Goal: Find specific page/section: Find specific page/section

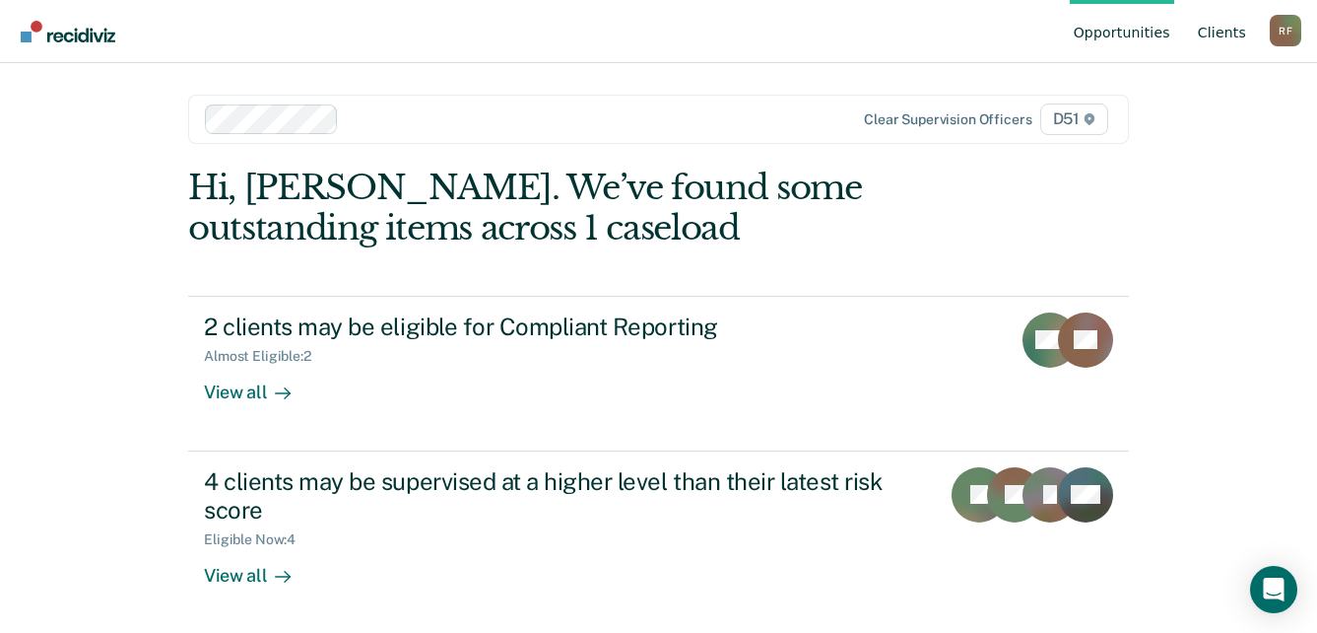
click at [1233, 31] on link "Client s" at bounding box center [1222, 31] width 56 height 63
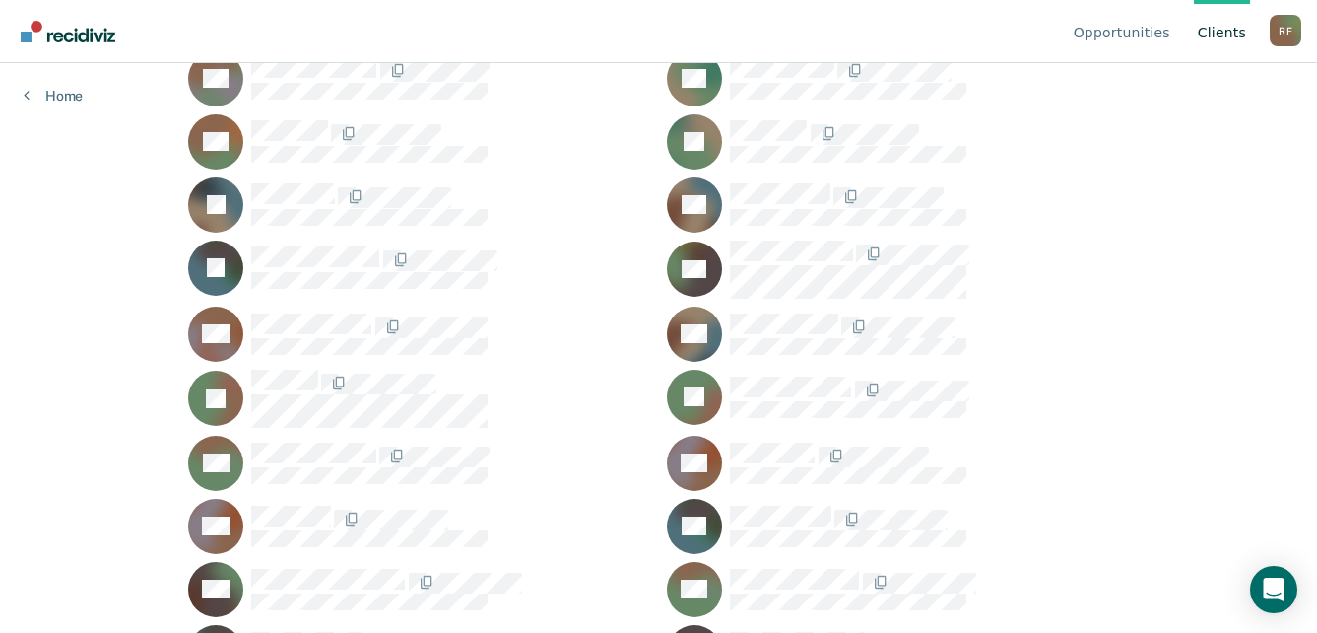
scroll to position [788, 0]
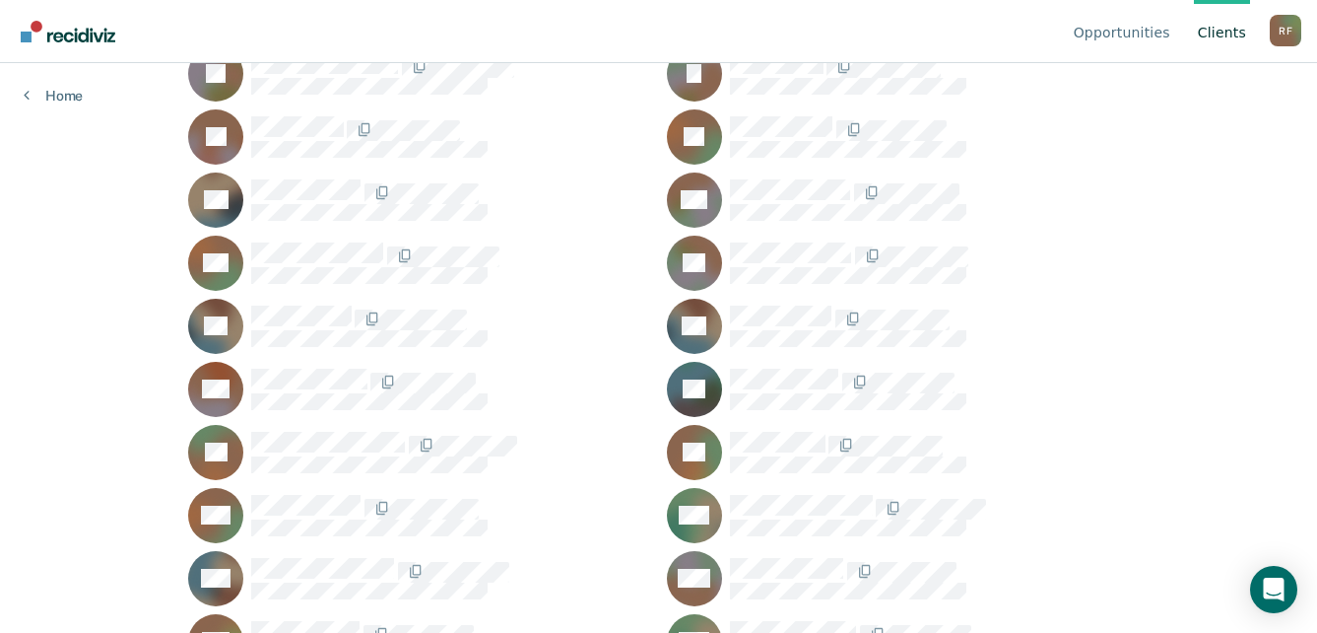
scroll to position [1478, 0]
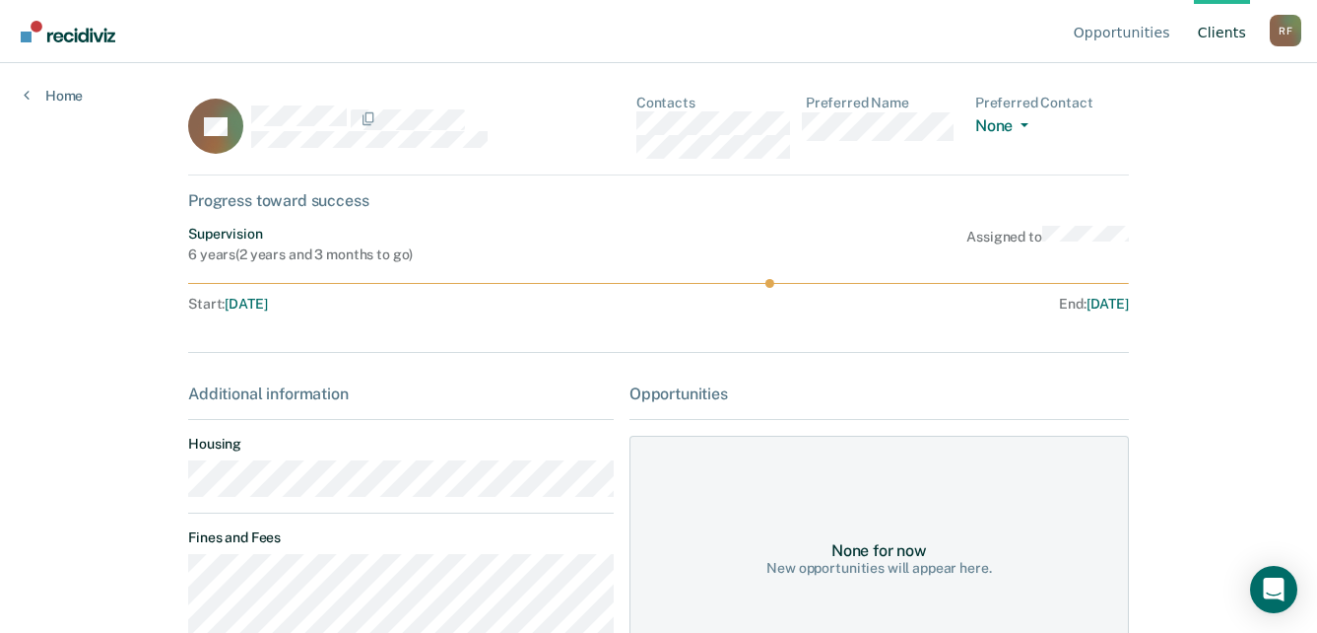
click at [179, 492] on main "CL Contacts Preferred Name Preferred Contact None Call Text Email None Progress…" at bounding box center [659, 324] width 988 height 522
click at [638, 125] on div "CL Contacts Preferred Name Preferred Contact None Call Text Email None" at bounding box center [658, 135] width 941 height 81
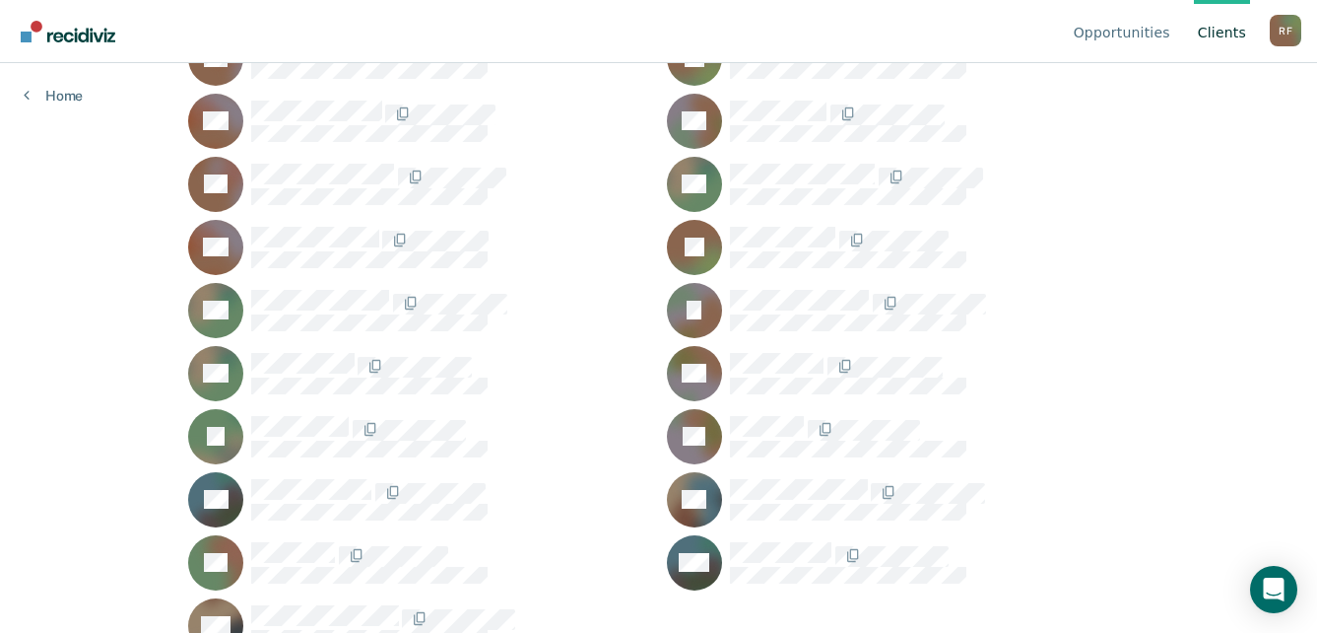
scroll to position [2305, 0]
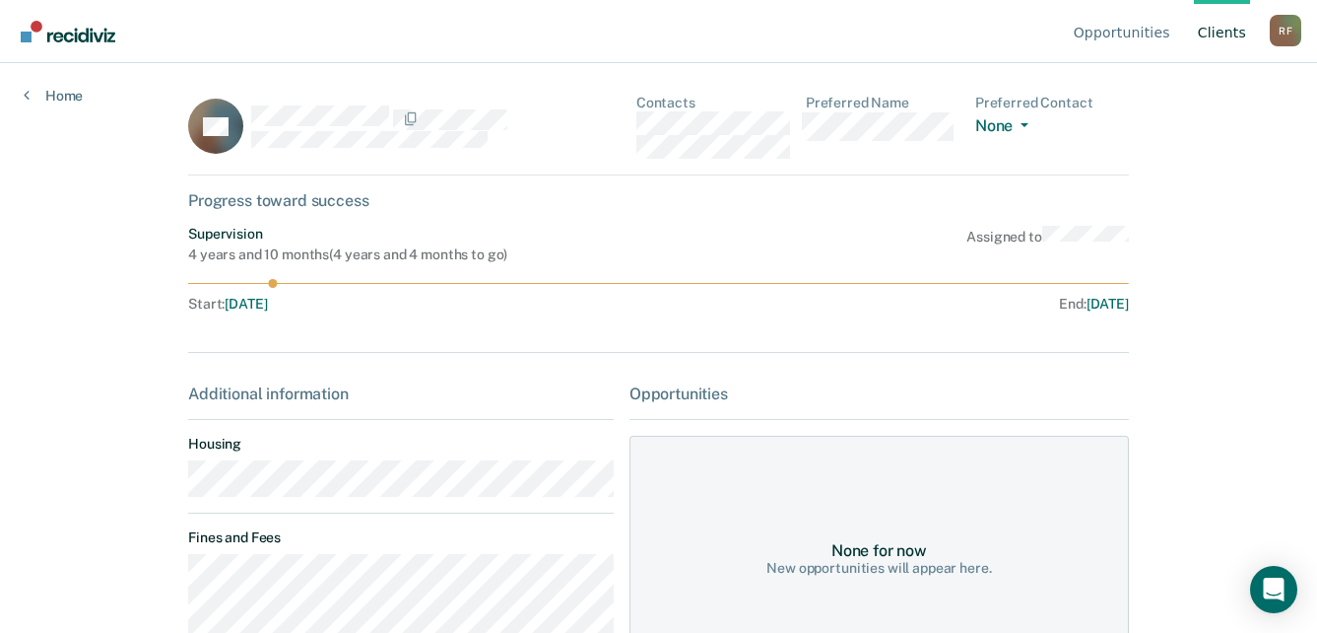
click at [640, 122] on div "CV Contacts Preferred Name Preferred Contact None Call Text Email None" at bounding box center [658, 135] width 941 height 81
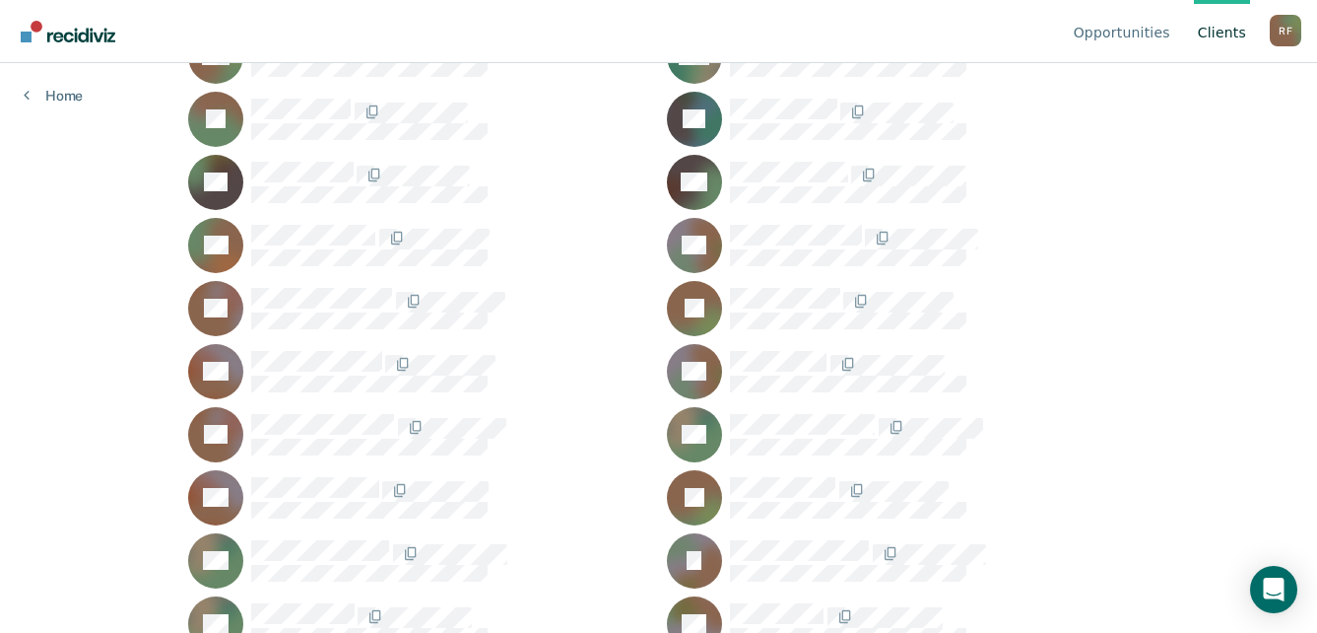
scroll to position [2009, 0]
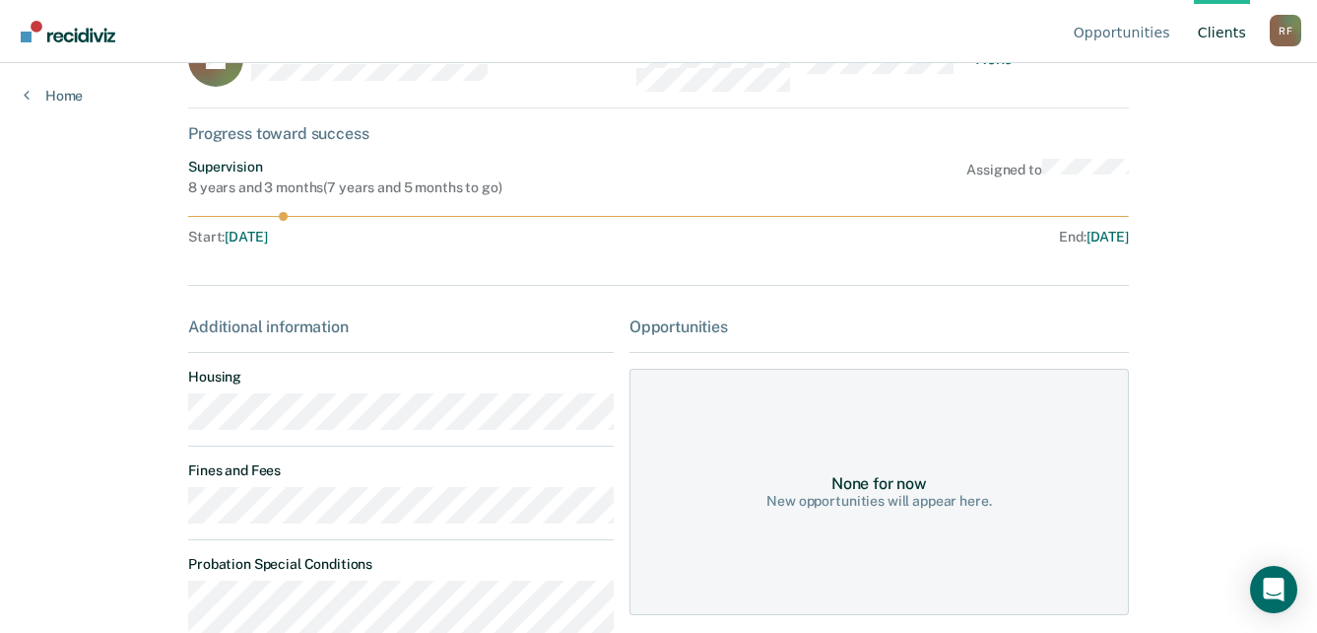
scroll to position [99, 0]
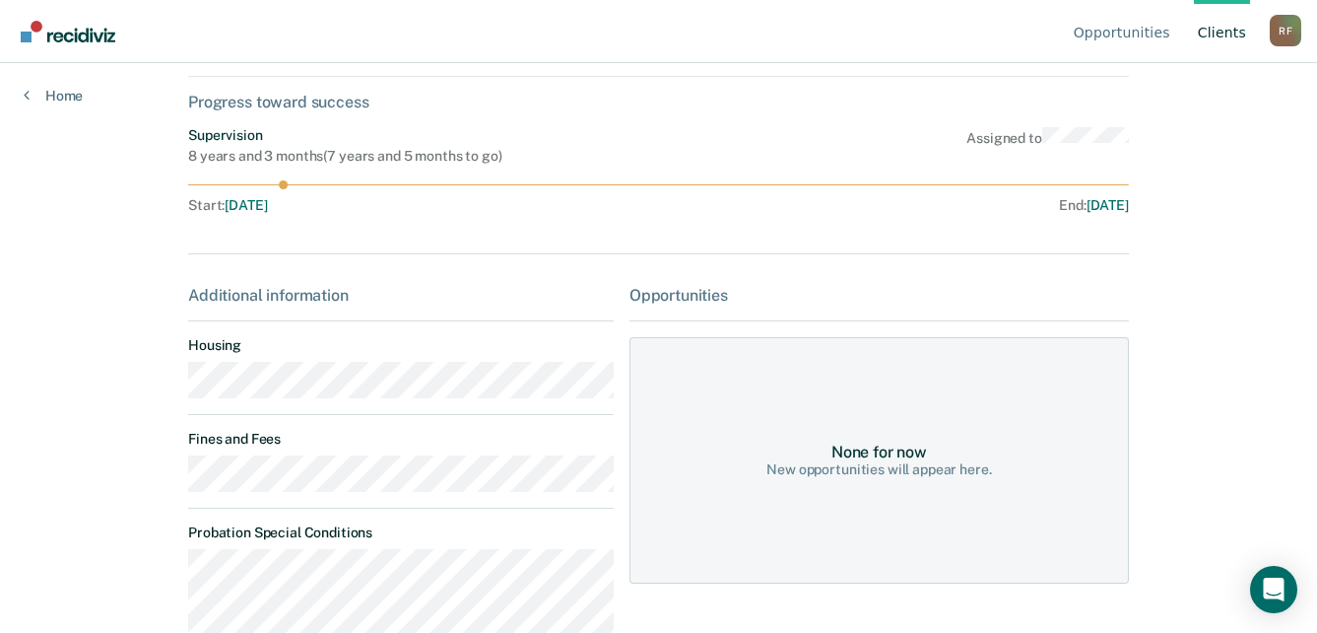
click at [172, 393] on main "JS Contacts Preferred Name Preferred Contact None Call Text Email None Progress…" at bounding box center [659, 226] width 988 height 522
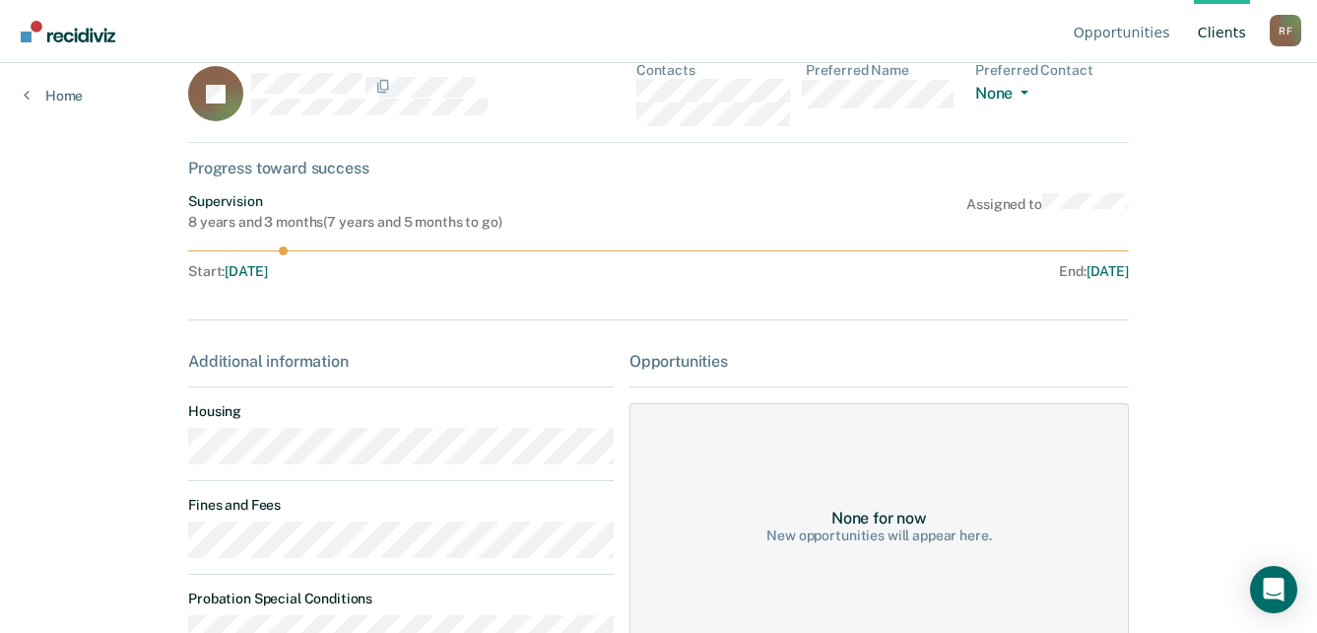
scroll to position [0, 0]
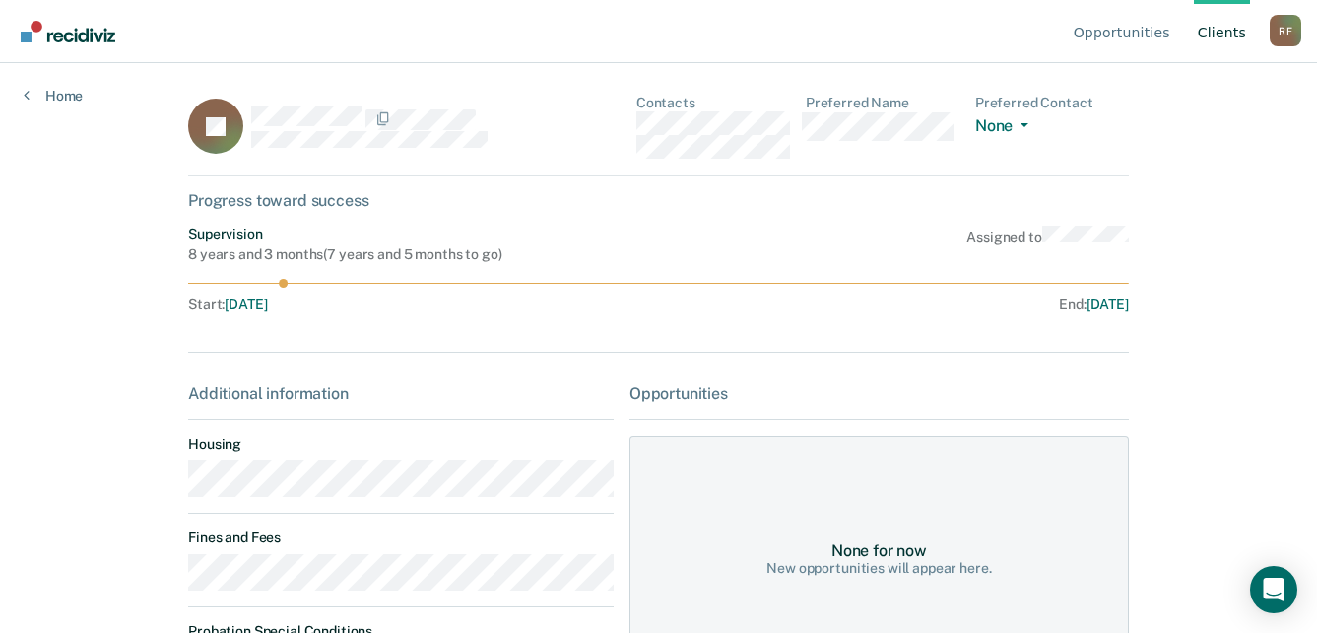
click at [637, 133] on div "JS Contacts Preferred Name Preferred Contact None Call Text Email None" at bounding box center [658, 135] width 941 height 81
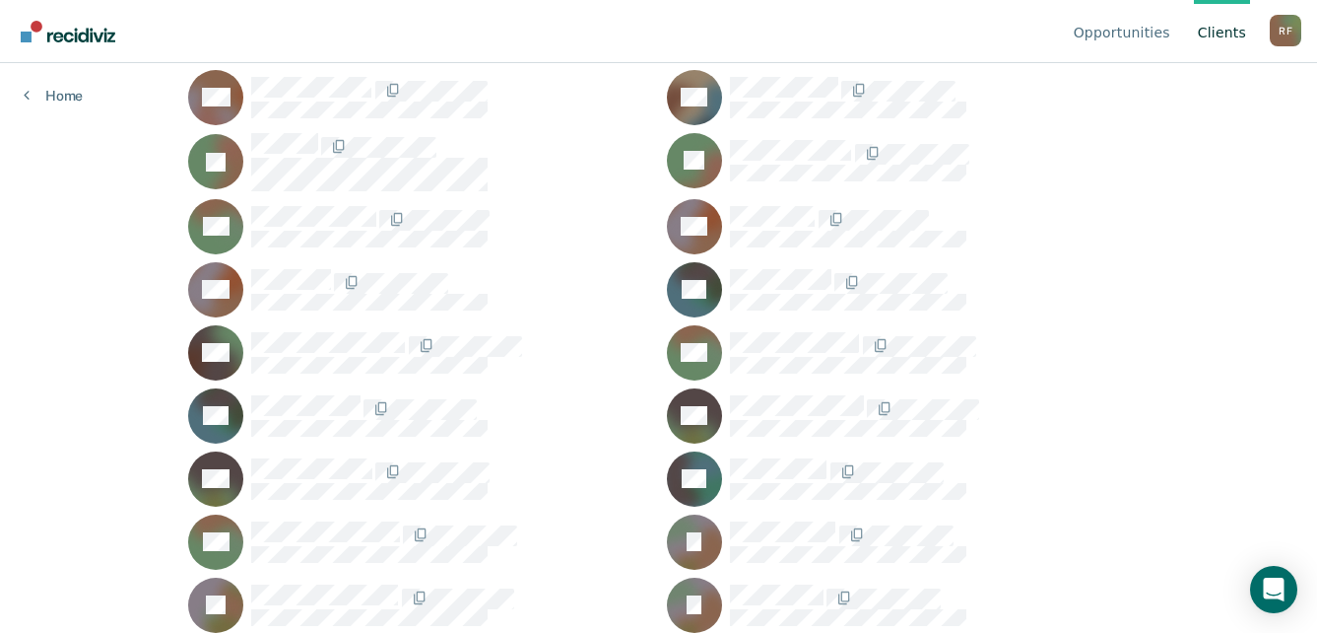
scroll to position [925, 0]
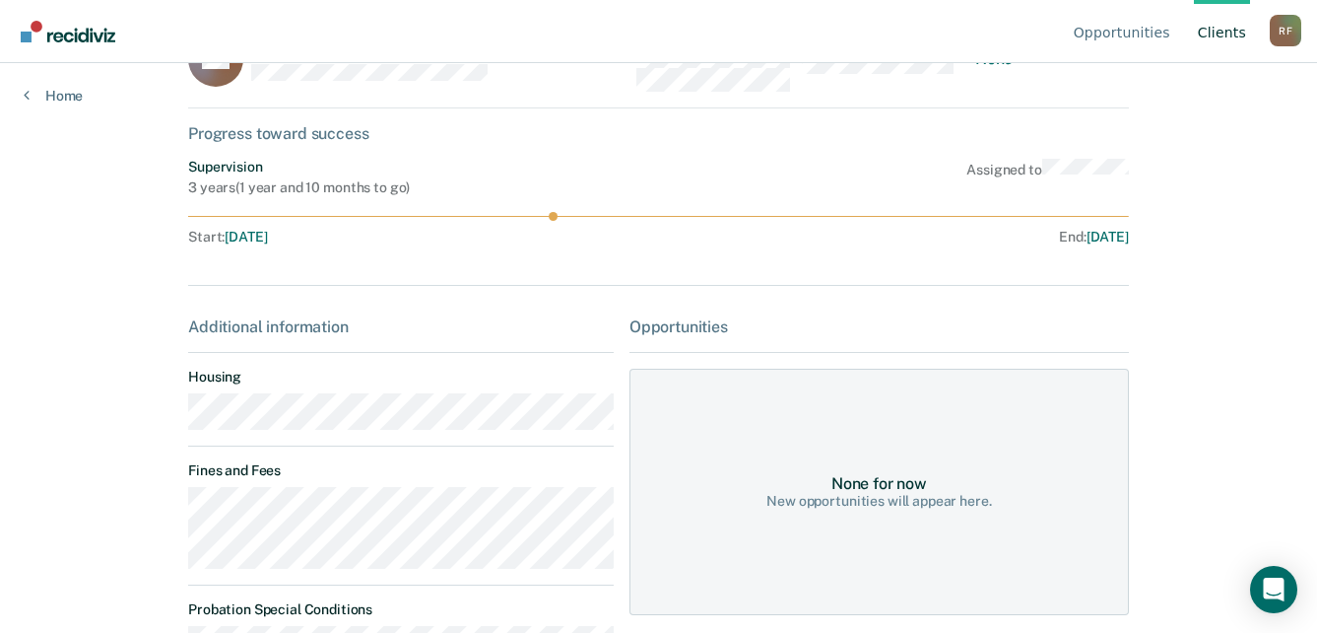
scroll to position [99, 0]
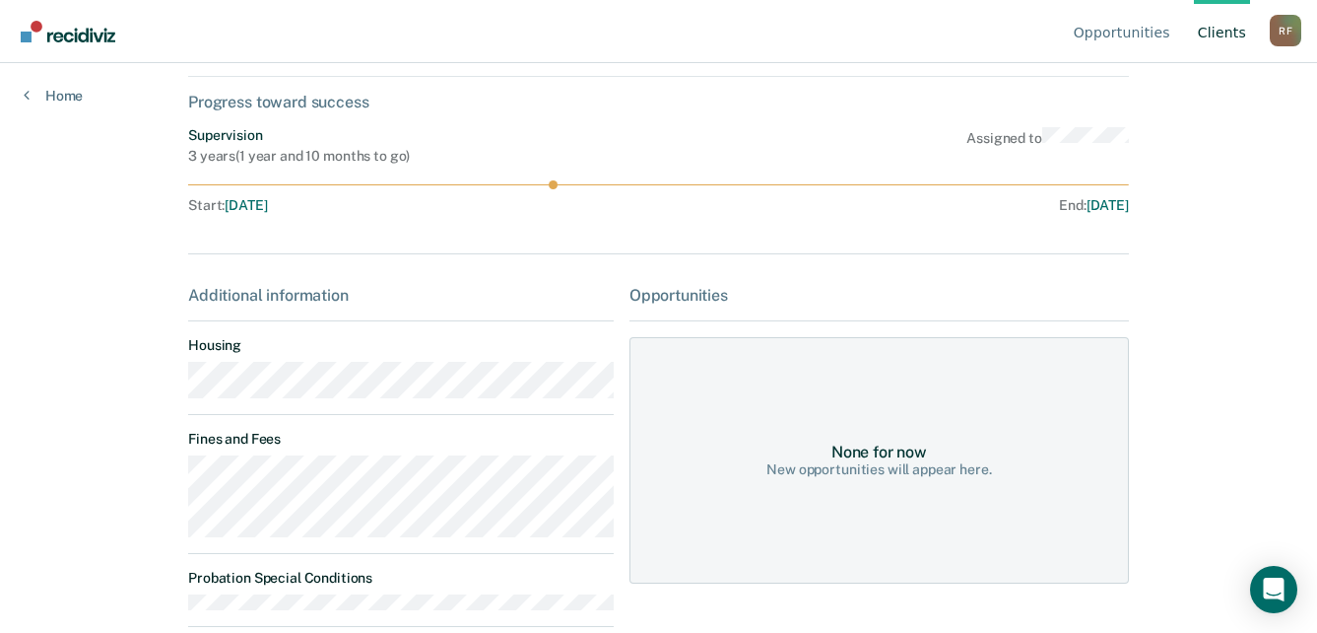
click at [127, 379] on div "Opportunities Client s [PERSON_NAME] R F Profile How it works Log Out Home AH C…" at bounding box center [658, 217] width 1317 height 633
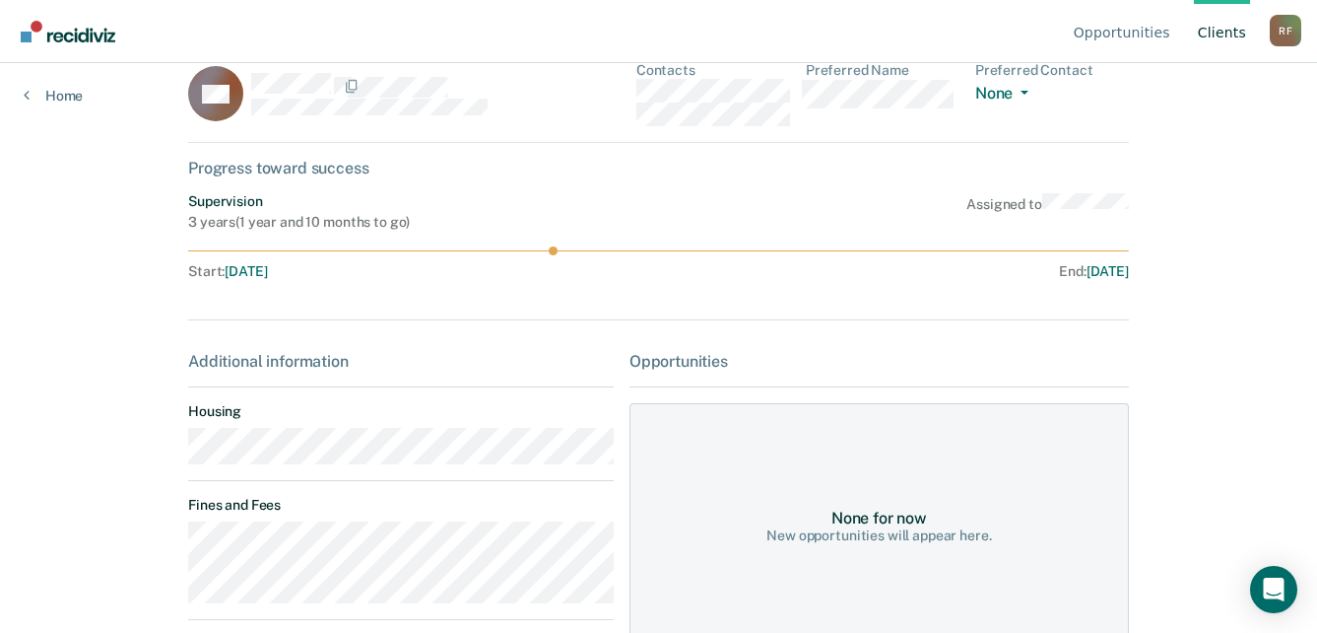
scroll to position [0, 0]
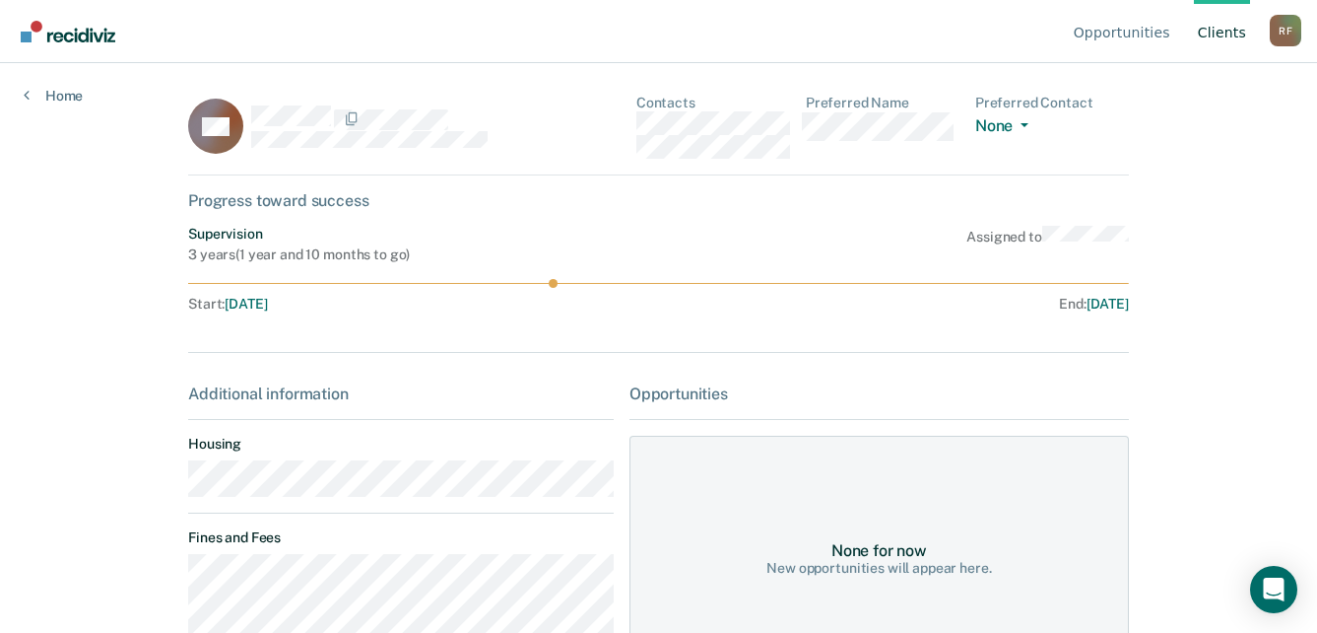
click at [635, 123] on div "AH Contacts Preferred Name Preferred Contact None Call Text Email None" at bounding box center [658, 135] width 941 height 81
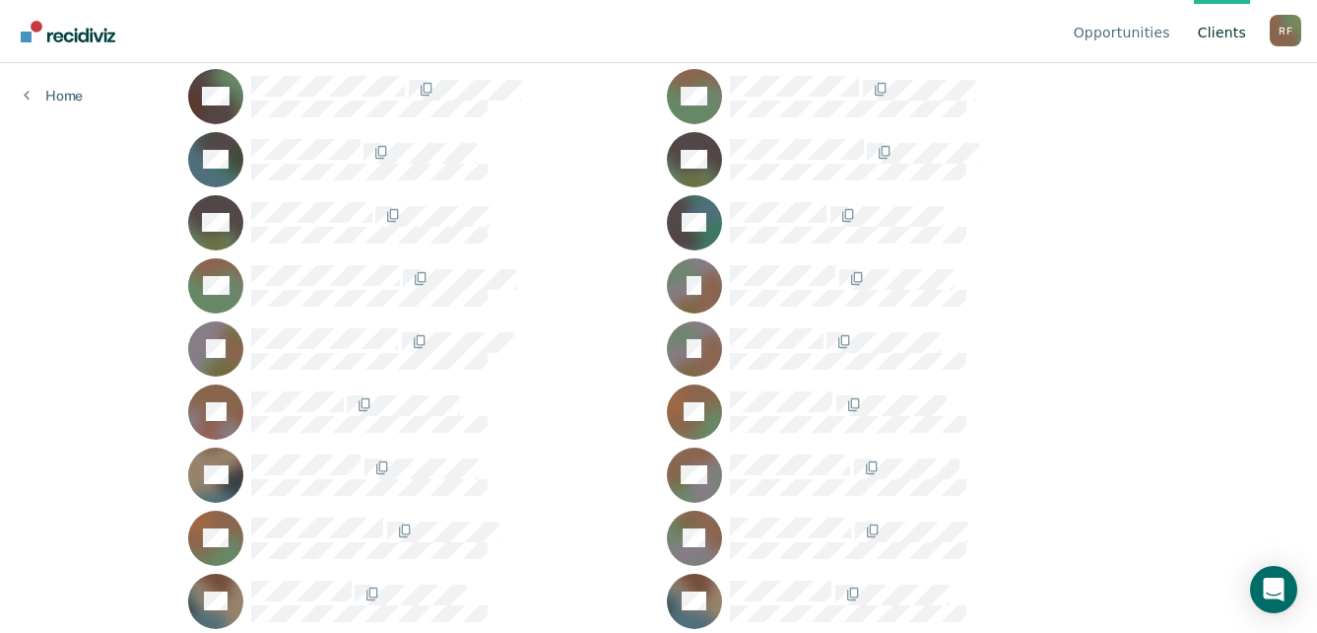
scroll to position [1281, 0]
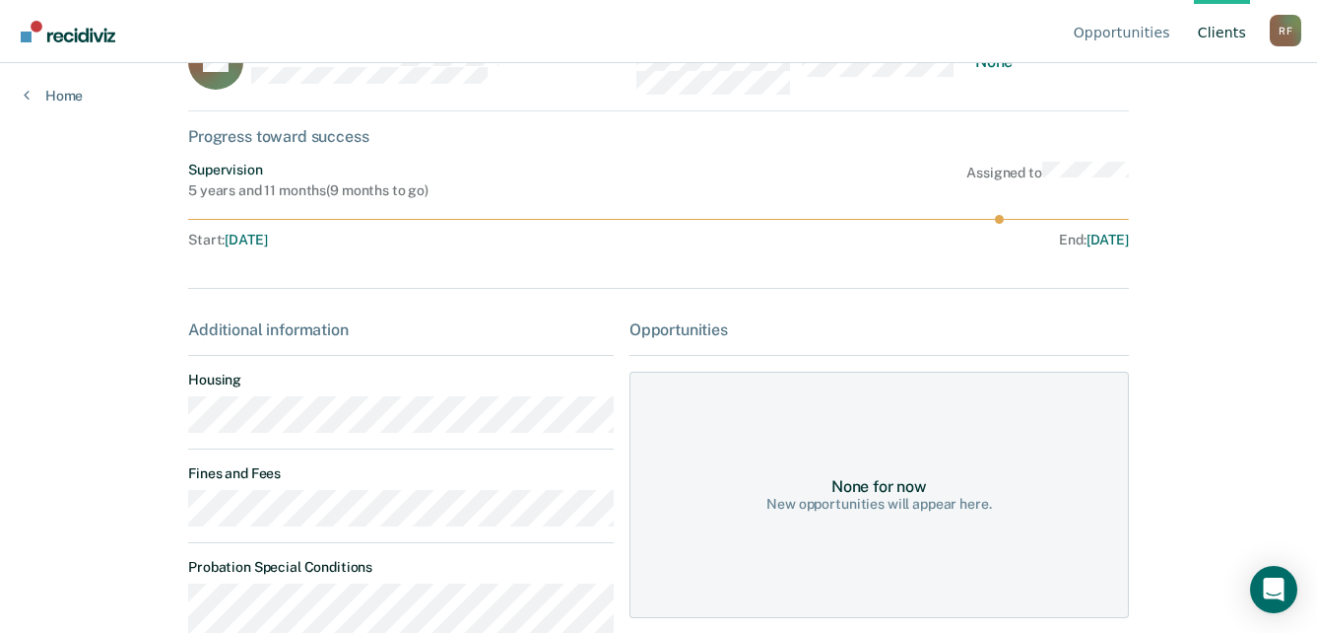
scroll to position [99, 0]
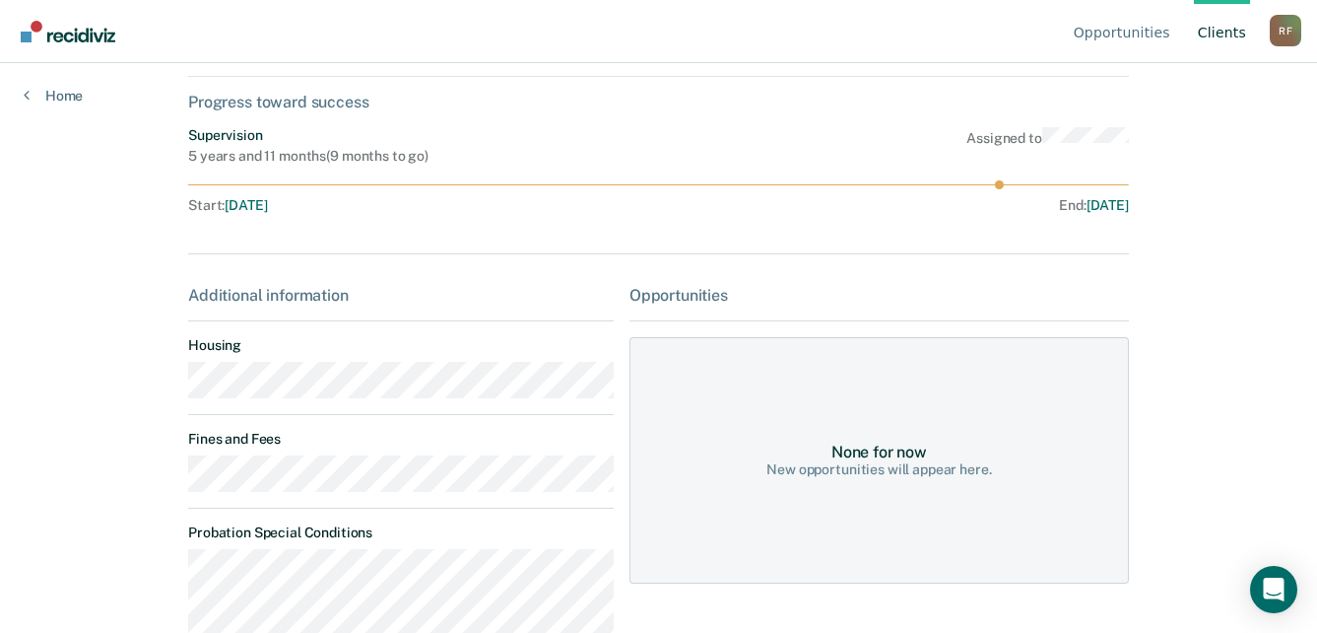
click at [178, 390] on main "BK Contacts Preferred Name Preferred Contact None Call Text Email None Progress…" at bounding box center [659, 226] width 988 height 522
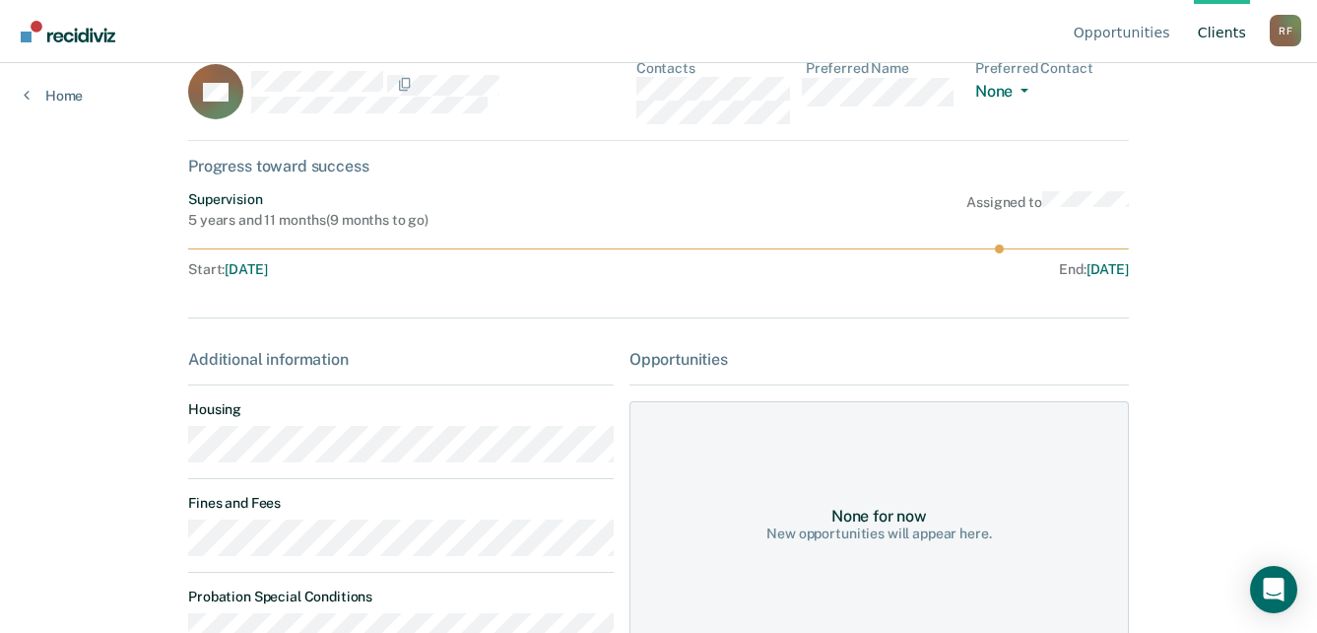
scroll to position [0, 0]
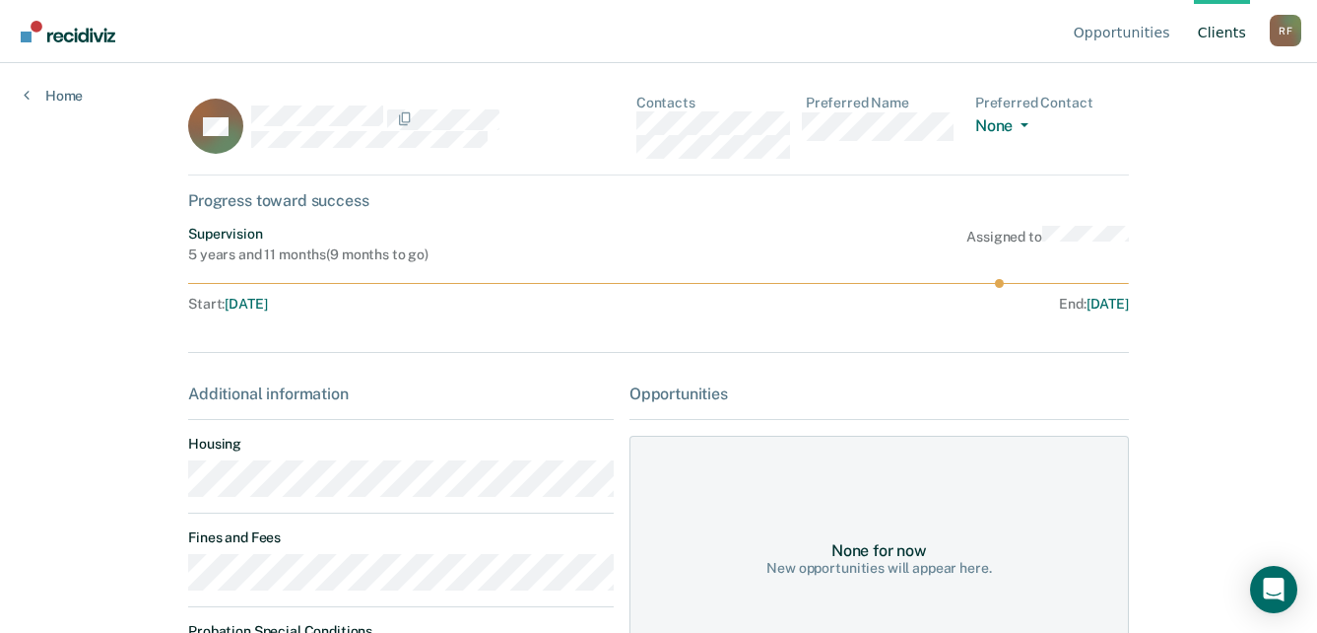
click at [631, 126] on div "BK Contacts Preferred Name Preferred Contact None Call Text Email None" at bounding box center [658, 135] width 941 height 81
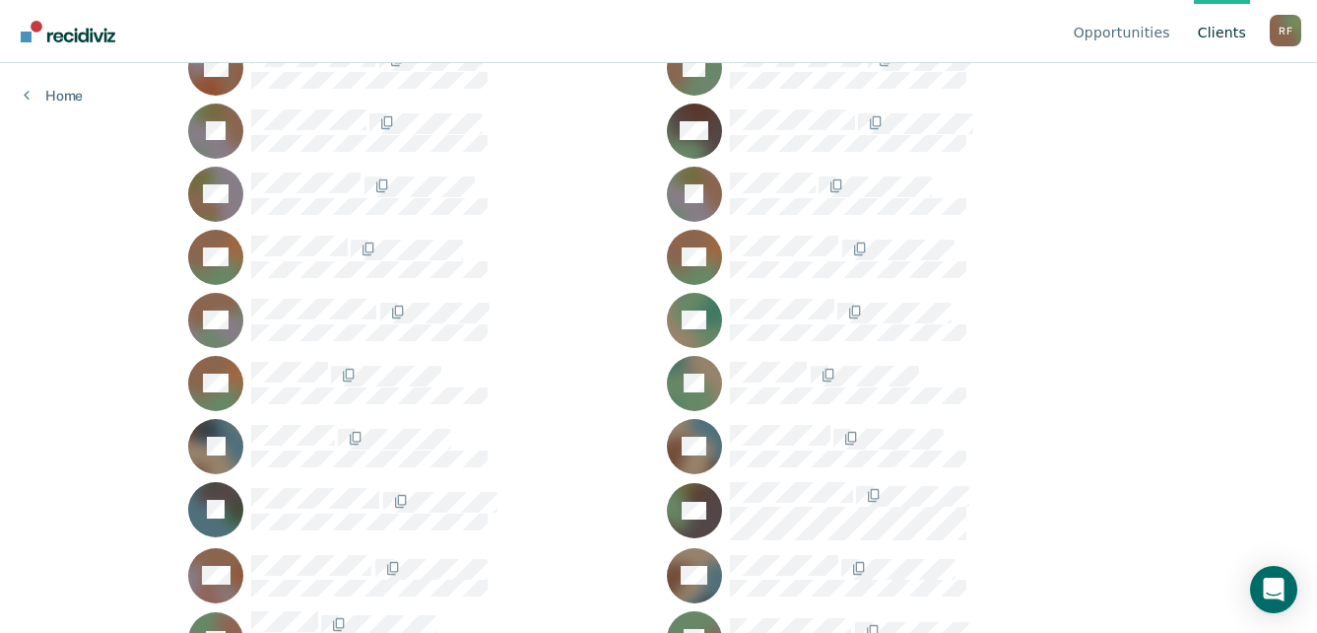
scroll to position [591, 0]
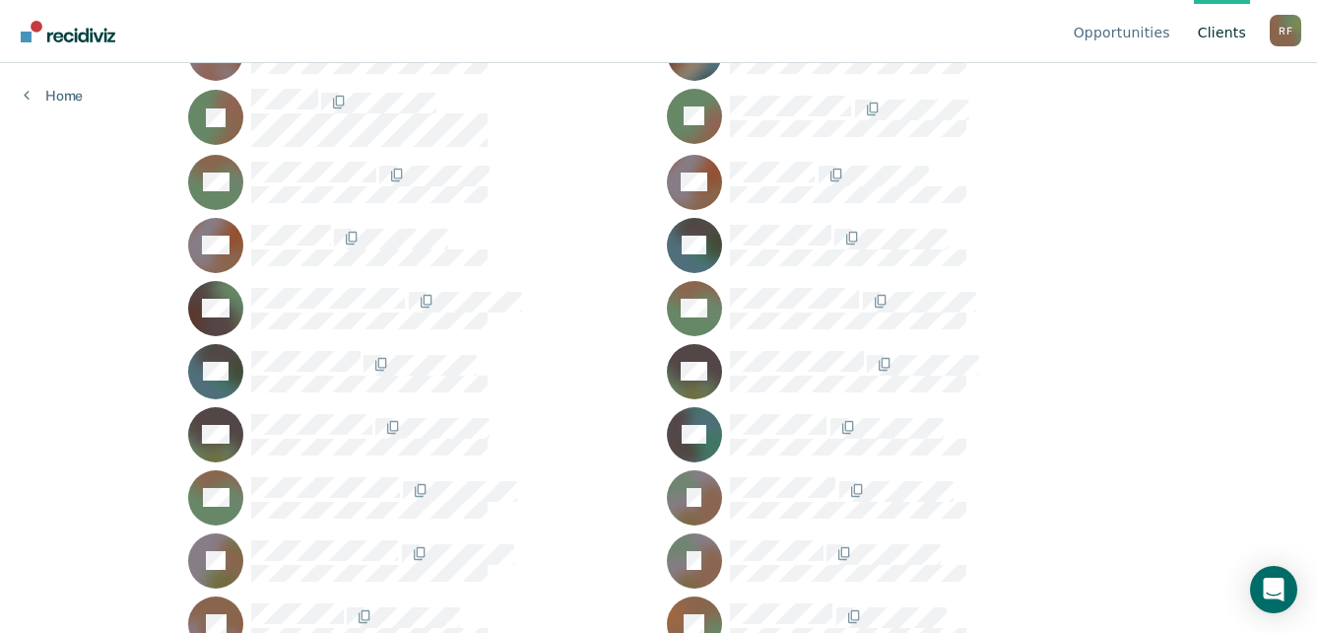
scroll to position [985, 0]
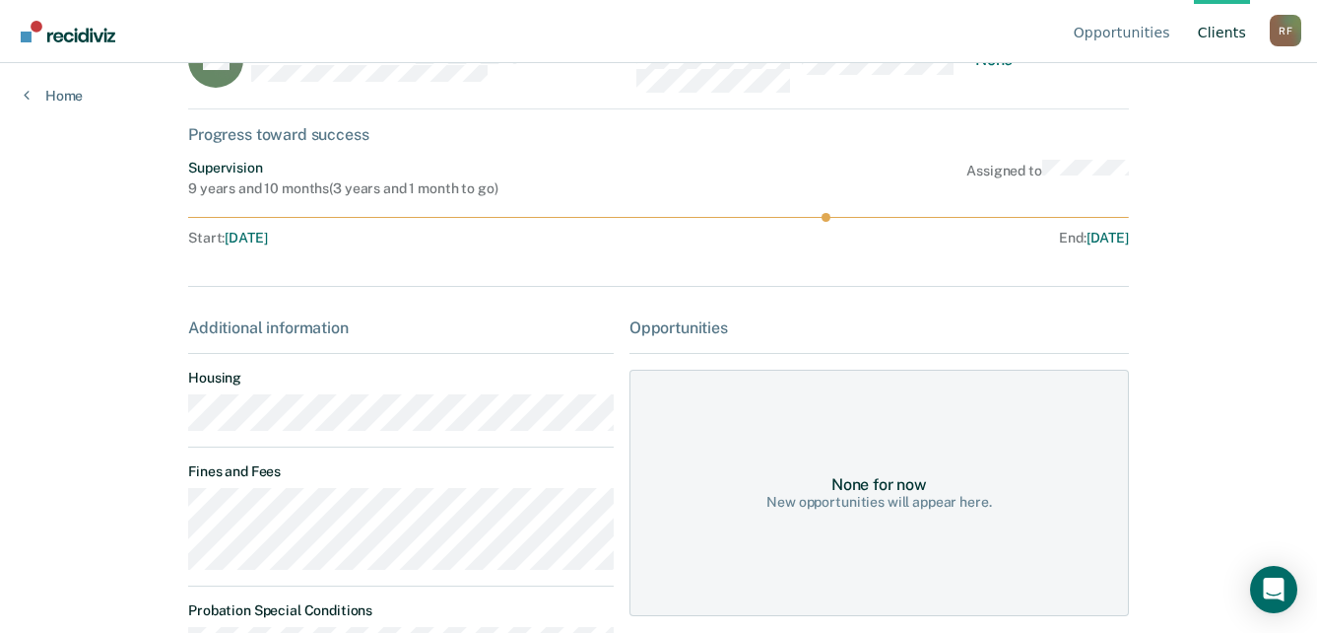
scroll to position [99, 0]
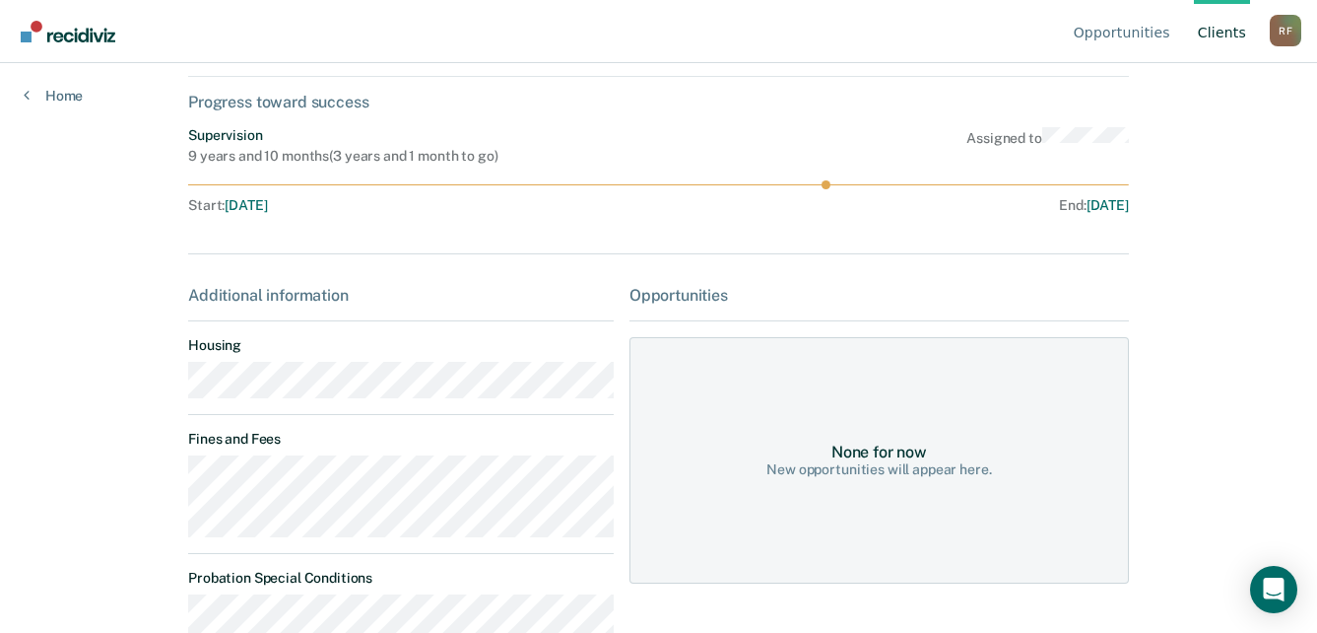
click at [174, 392] on main "BH Contacts Preferred Name Preferred Contact None Call Text Email None Progress…" at bounding box center [659, 226] width 988 height 522
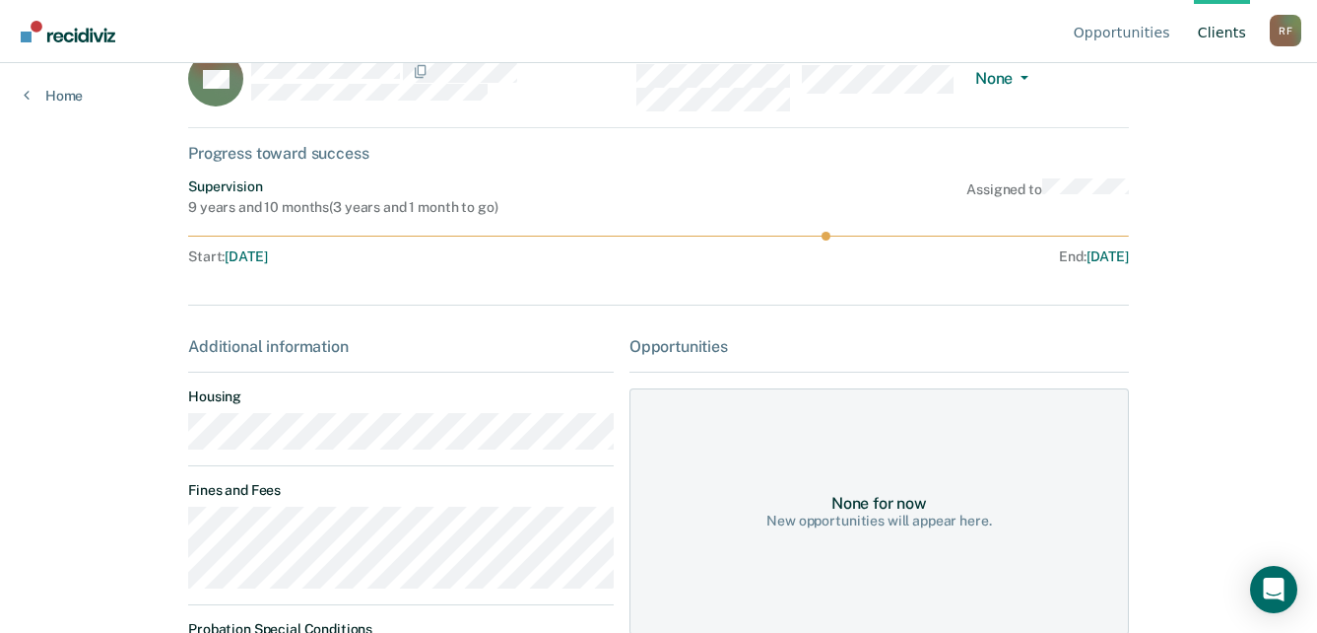
scroll to position [0, 0]
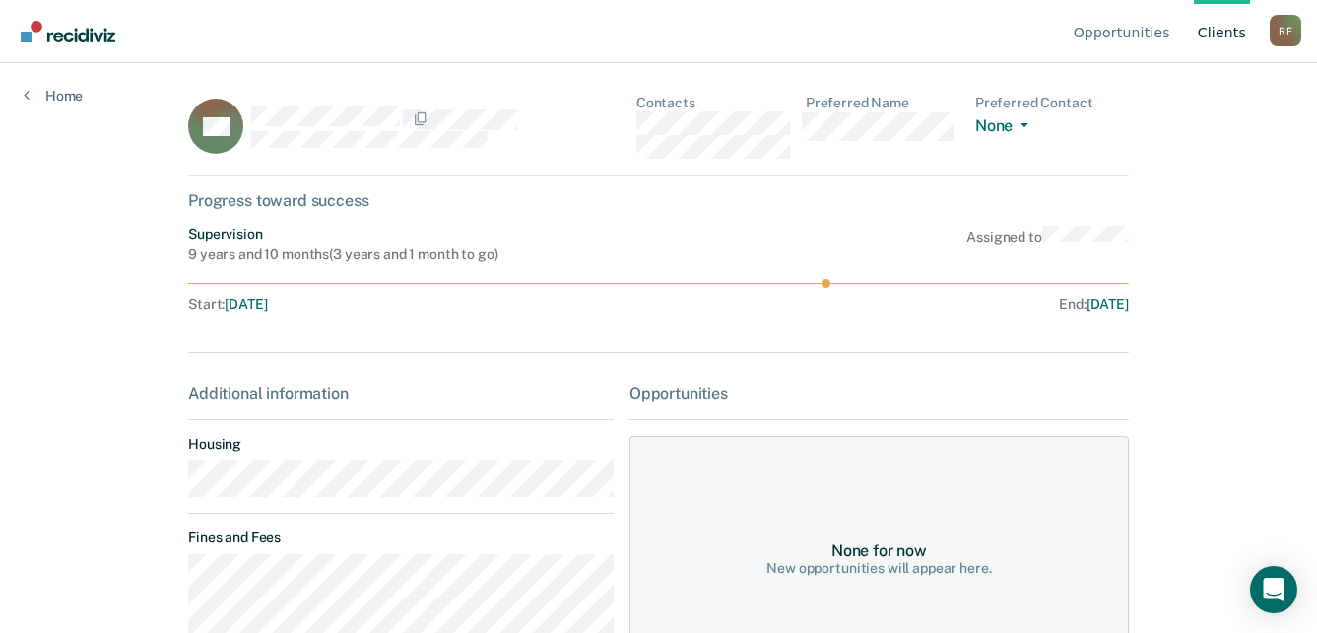
click at [629, 131] on div "BH Contacts Preferred Name Preferred Contact None Call Text Email None" at bounding box center [658, 135] width 941 height 81
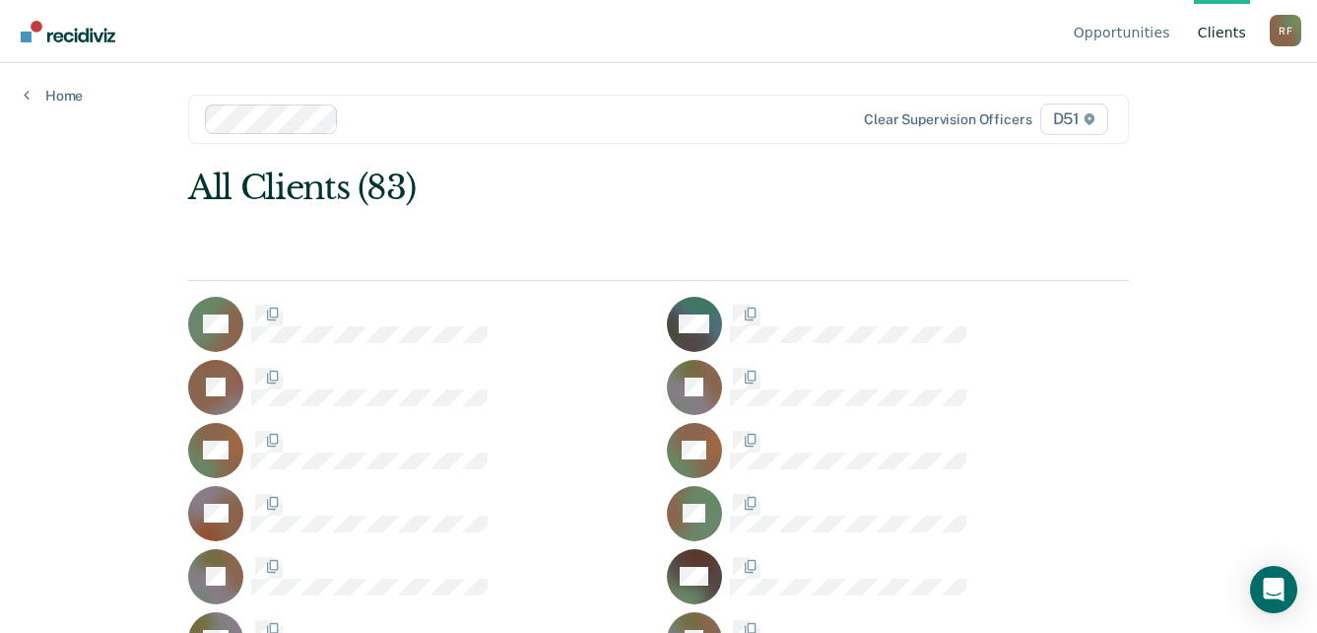
scroll to position [985, 0]
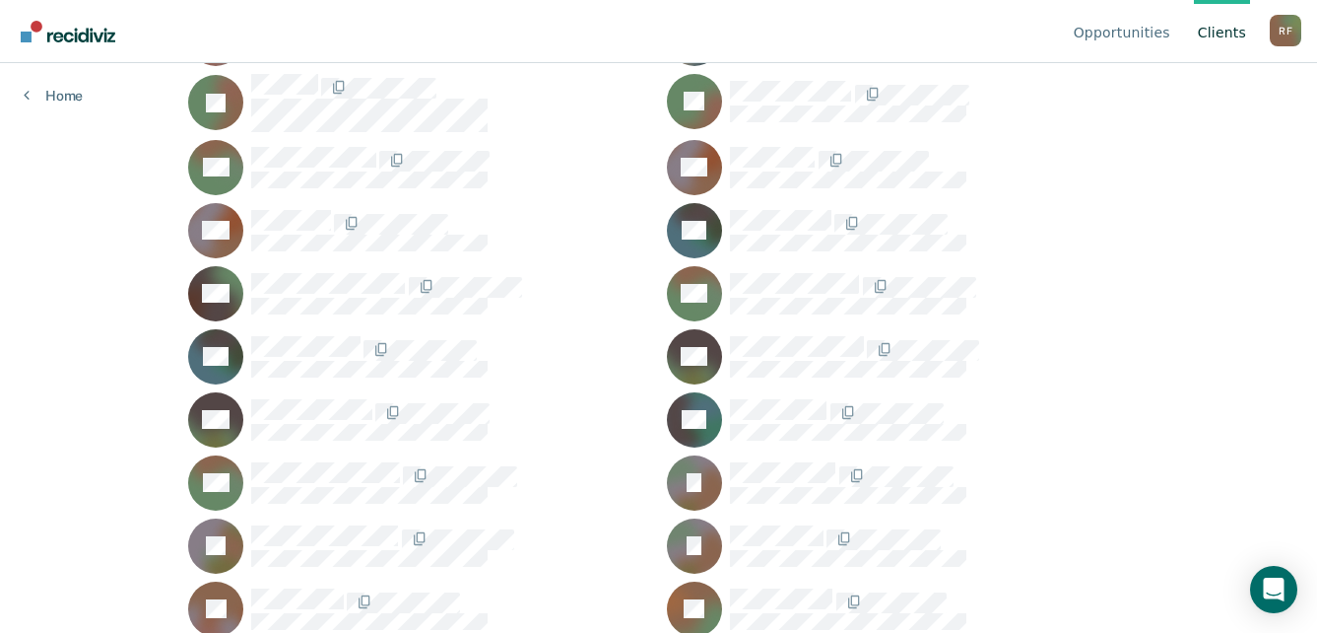
click at [1281, 36] on div "R F" at bounding box center [1286, 31] width 32 height 32
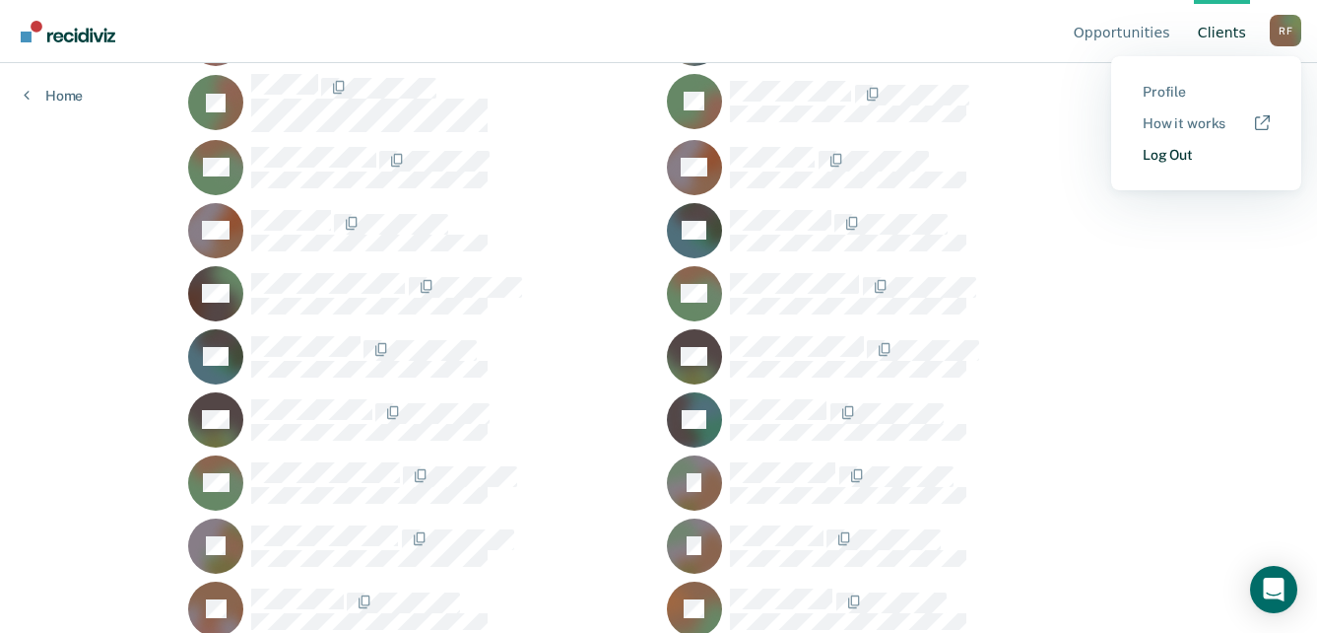
click at [1180, 159] on link "Log Out" at bounding box center [1206, 155] width 127 height 17
